Goal: Information Seeking & Learning: Learn about a topic

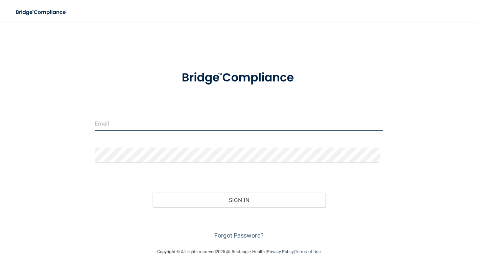
type input "[EMAIL_ADDRESS][DOMAIN_NAME]"
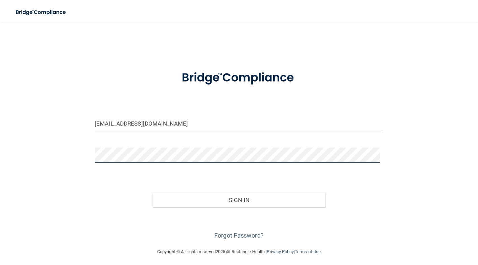
click at [236, 199] on button "Sign In" at bounding box center [238, 199] width 173 height 15
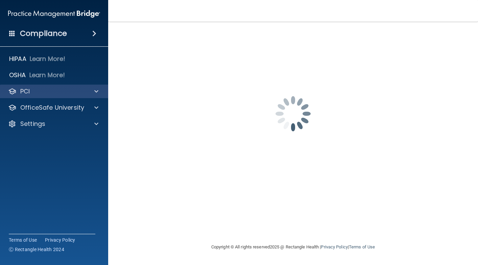
click at [77, 94] on div "PCI" at bounding box center [45, 91] width 84 height 8
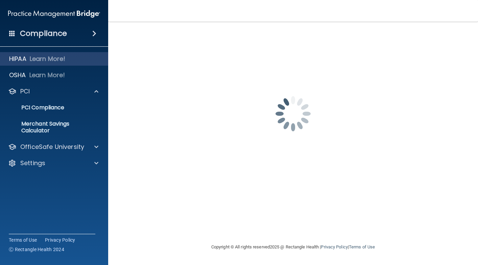
click at [45, 61] on p "Learn More!" at bounding box center [48, 59] width 36 height 8
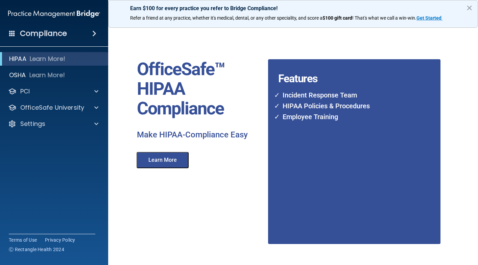
click at [88, 37] on div "Compliance" at bounding box center [54, 33] width 108 height 15
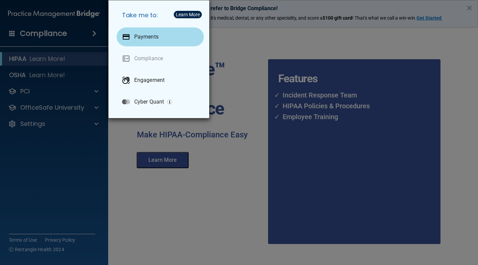
click at [146, 39] on p "Payments" at bounding box center [146, 36] width 24 height 7
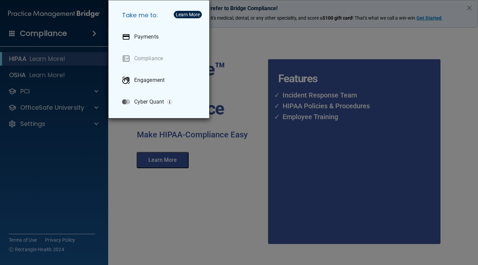
click at [199, 144] on div "Take me to: Payments Compliance Engagement Cyber Quant" at bounding box center [239, 132] width 478 height 265
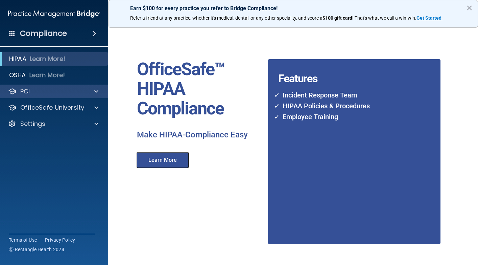
click at [49, 94] on div "PCI" at bounding box center [45, 91] width 84 height 8
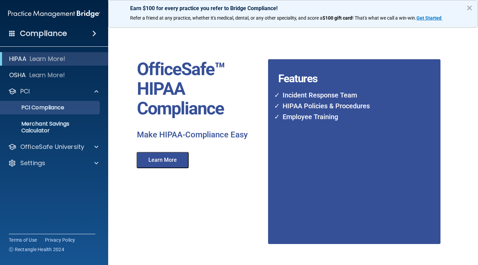
click at [44, 107] on p "PCI Compliance" at bounding box center [50, 107] width 92 height 7
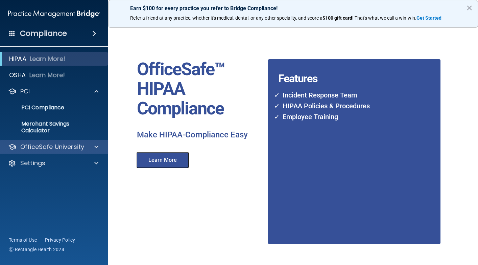
click at [55, 145] on p "OfficeSafe University" at bounding box center [52, 147] width 64 height 8
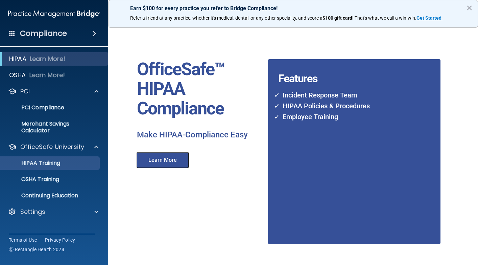
click at [56, 166] on p "HIPAA Training" at bounding box center [32, 162] width 56 height 7
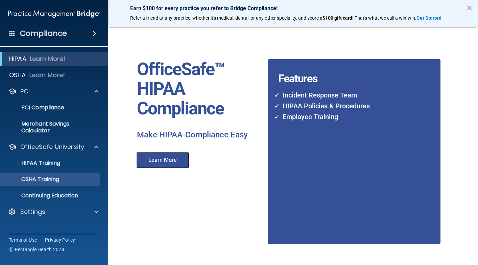
click at [32, 179] on p "OSHA Training" at bounding box center [31, 179] width 55 height 7
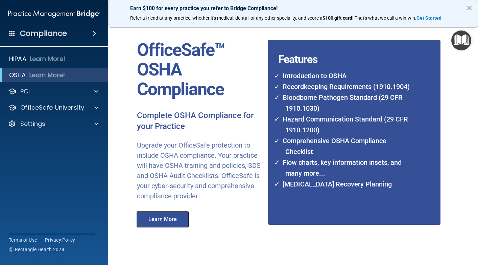
scroll to position [39, 0]
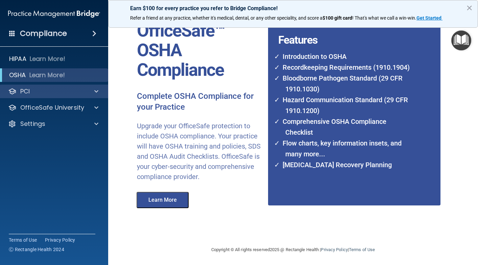
click at [69, 93] on div "PCI" at bounding box center [45, 91] width 84 height 8
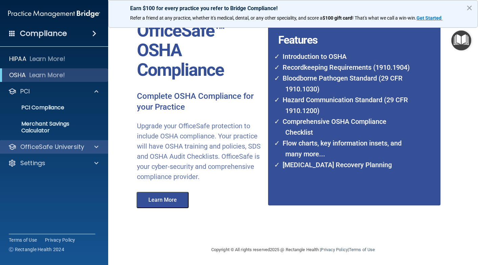
click at [64, 144] on p "OfficeSafe University" at bounding box center [52, 147] width 64 height 8
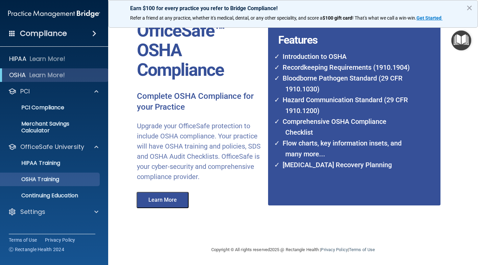
click at [43, 178] on p "OSHA Training" at bounding box center [31, 179] width 55 height 7
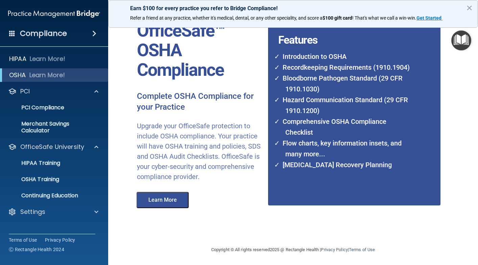
click at [159, 198] on button "Learn More" at bounding box center [163, 200] width 52 height 16
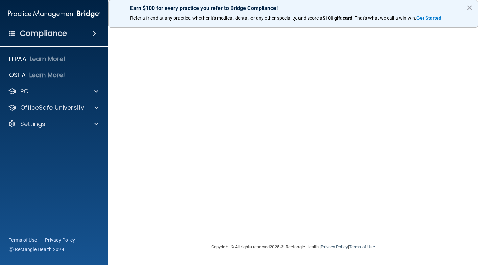
click at [95, 36] on span at bounding box center [94, 33] width 4 height 8
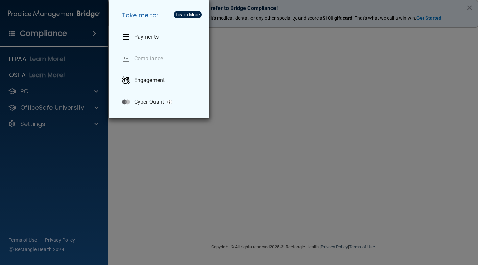
click at [27, 57] on div "Take me to: Payments Compliance Engagement Cyber Quant" at bounding box center [239, 132] width 478 height 265
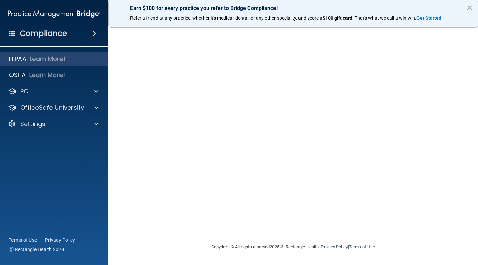
click at [21, 61] on p "HIPAA" at bounding box center [17, 59] width 17 height 8
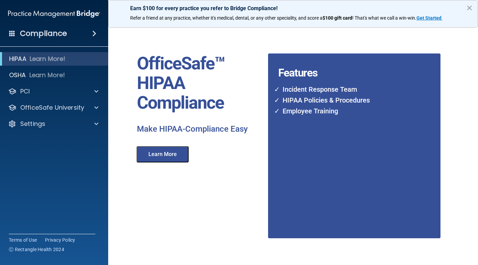
scroll to position [37, 0]
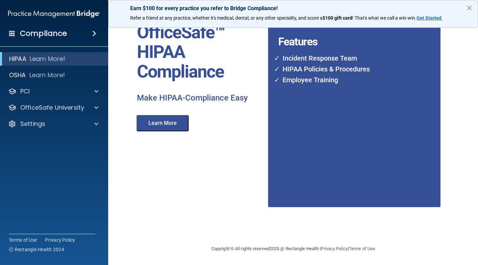
click at [180, 122] on button "Learn More" at bounding box center [163, 123] width 52 height 16
click at [39, 108] on p "OfficeSafe University" at bounding box center [52, 107] width 64 height 8
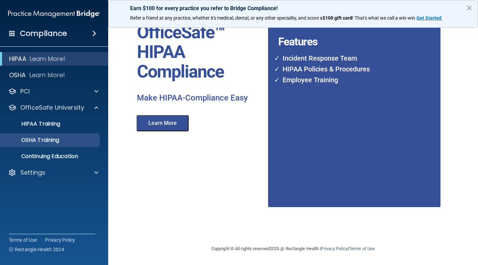
click at [33, 139] on p "OSHA Training" at bounding box center [31, 140] width 55 height 7
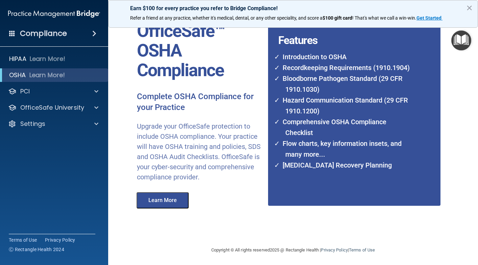
scroll to position [39, 0]
click at [173, 201] on button "Learn More" at bounding box center [163, 200] width 52 height 16
